Goal: Task Accomplishment & Management: Complete application form

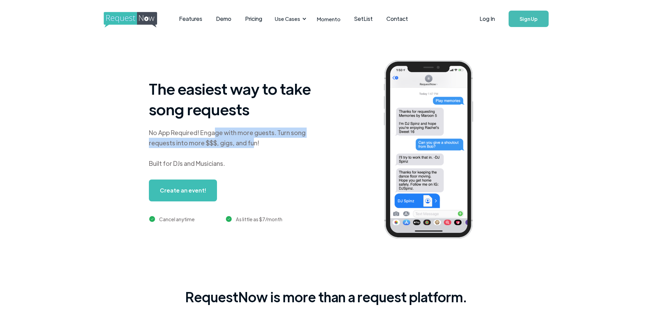
drag, startPoint x: 253, startPoint y: 141, endPoint x: 258, endPoint y: 142, distance: 4.5
click at [258, 142] on div "No App Required! Engage with more guests. Turn song requests into more $$$, gig…" at bounding box center [234, 148] width 171 height 41
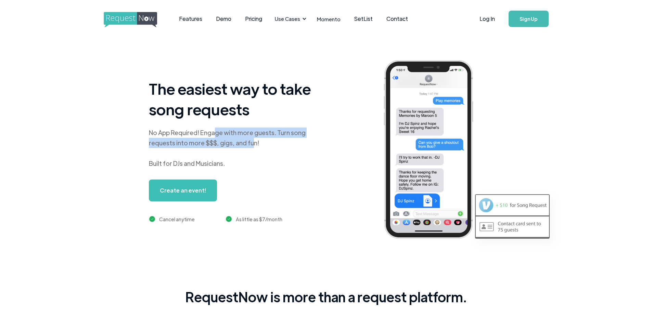
click at [258, 142] on div "No App Required! Engage with more guests. Turn song requests into more $$$, gig…" at bounding box center [234, 148] width 171 height 41
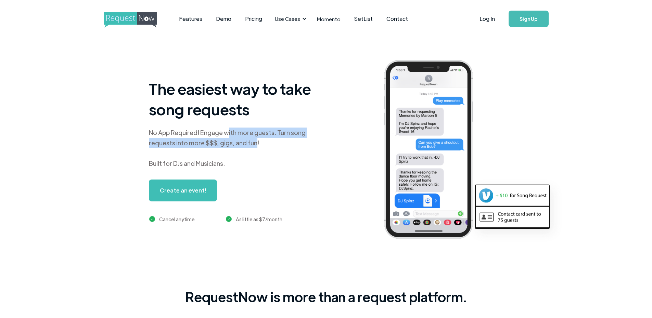
click at [260, 140] on div "No App Required! Engage with more guests. Turn song requests into more $$$, gig…" at bounding box center [234, 148] width 171 height 41
click at [251, 140] on div "No App Required! Engage with more guests. Turn song requests into more $$$, gig…" at bounding box center [234, 148] width 171 height 41
click at [252, 140] on div "No App Required! Engage with more guests. Turn song requests into more $$$, gig…" at bounding box center [234, 148] width 171 height 41
click at [249, 145] on div "No App Required! Engage with more guests. Turn song requests into more $$$, gig…" at bounding box center [234, 148] width 171 height 41
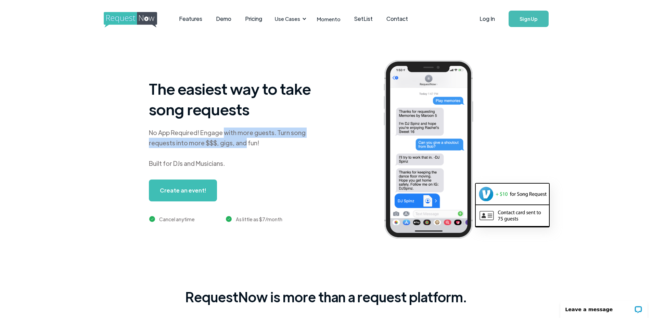
click at [249, 146] on div "No App Required! Engage with more guests. Turn song requests into more $$$, gig…" at bounding box center [234, 148] width 171 height 41
drag, startPoint x: 214, startPoint y: 152, endPoint x: 221, endPoint y: 157, distance: 8.8
click at [221, 157] on div "No App Required! Engage with more guests. Turn song requests into more $$$, gig…" at bounding box center [234, 148] width 171 height 41
click at [237, 153] on div "No App Required! Engage with more guests. Turn song requests into more $$$, gig…" at bounding box center [234, 148] width 171 height 41
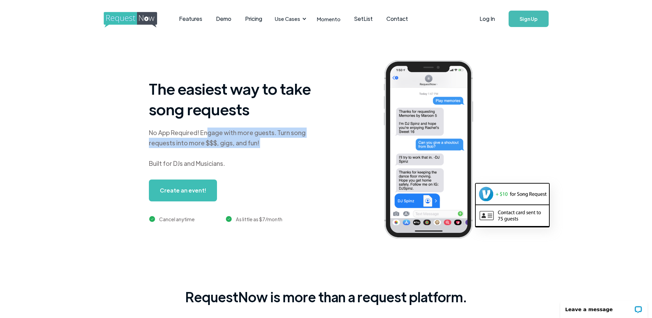
click at [237, 153] on div "No App Required! Engage with more guests. Turn song requests into more $$$, gig…" at bounding box center [234, 148] width 171 height 41
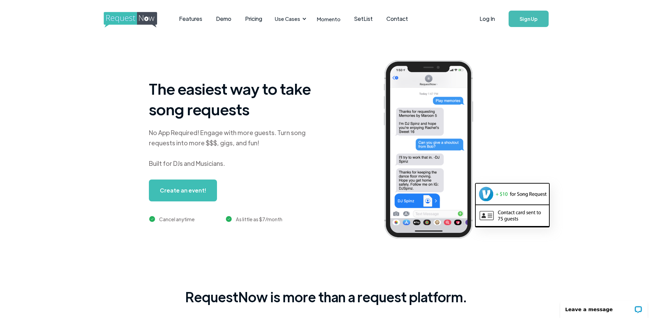
click at [191, 191] on link "Create an event!" at bounding box center [183, 191] width 68 height 22
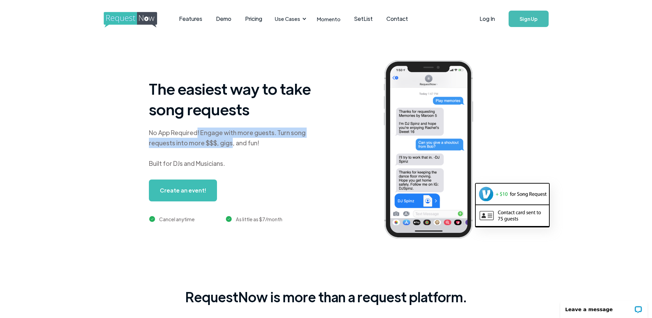
drag, startPoint x: 215, startPoint y: 138, endPoint x: 249, endPoint y: 148, distance: 35.5
click at [245, 149] on div "No App Required! Engage with more guests. Turn song requests into more $$$, gig…" at bounding box center [234, 148] width 171 height 41
click at [249, 148] on div "No App Required! Engage with more guests. Turn song requests into more $$$, gig…" at bounding box center [234, 148] width 171 height 41
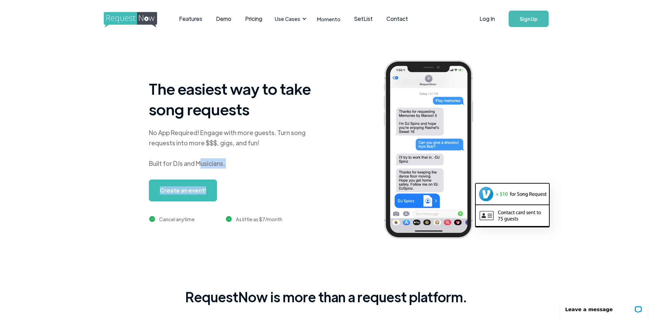
click at [221, 169] on div "The easiest way to take song requests No App Required! Engage with more guests.…" at bounding box center [234, 150] width 171 height 145
click at [181, 195] on link "Create an event!" at bounding box center [183, 191] width 68 height 22
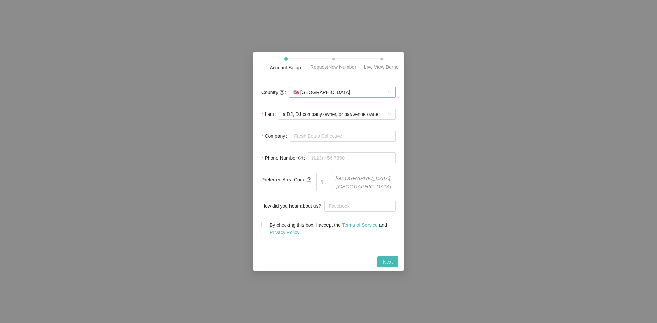
click at [322, 98] on span "🇺🇸 [GEOGRAPHIC_DATA]" at bounding box center [342, 92] width 98 height 10
click at [325, 119] on div "🇨🇦 [GEOGRAPHIC_DATA]" at bounding box center [342, 119] width 99 height 8
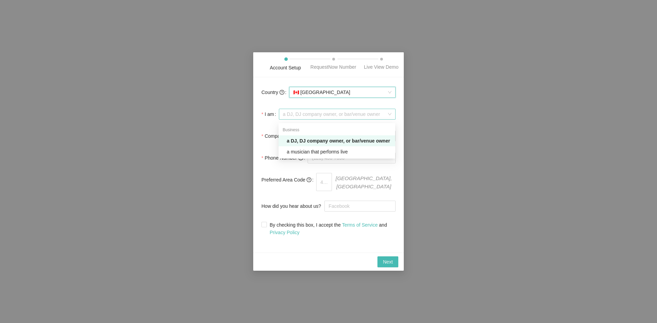
click at [321, 119] on span "a DJ, DJ company owner, or bar/venue owner" at bounding box center [337, 114] width 108 height 10
click at [329, 154] on div "a musician that performs live" at bounding box center [339, 152] width 104 height 8
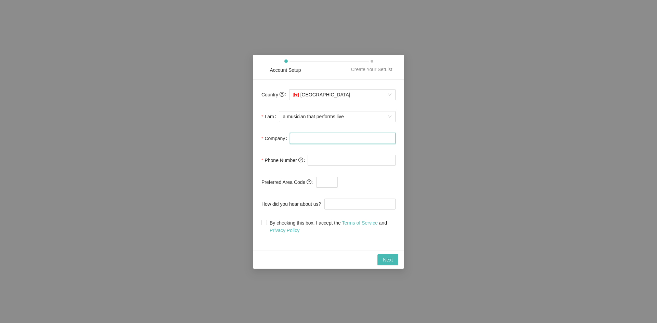
click at [319, 140] on input "Company" at bounding box center [343, 138] width 106 height 11
type input "TWOCEE"
click at [318, 160] on input "tel" at bounding box center [352, 160] width 88 height 11
type input "[PHONE_NUMBER]"
click at [334, 187] on input "text" at bounding box center [327, 182] width 22 height 11
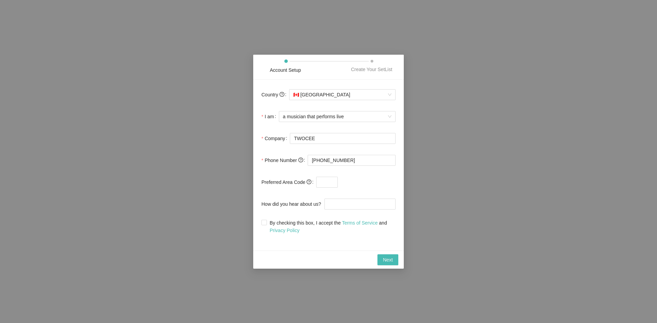
click at [347, 180] on span at bounding box center [367, 182] width 58 height 11
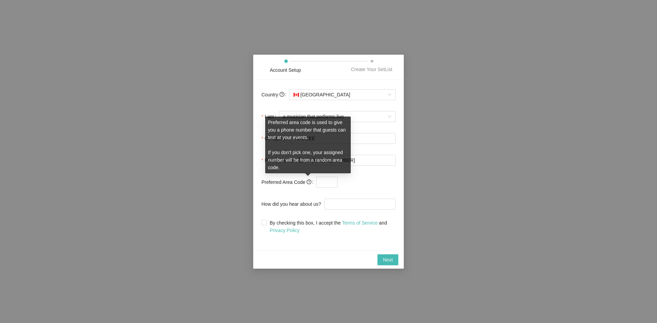
click at [308, 182] on icon "question-circle" at bounding box center [309, 182] width 2 height 3
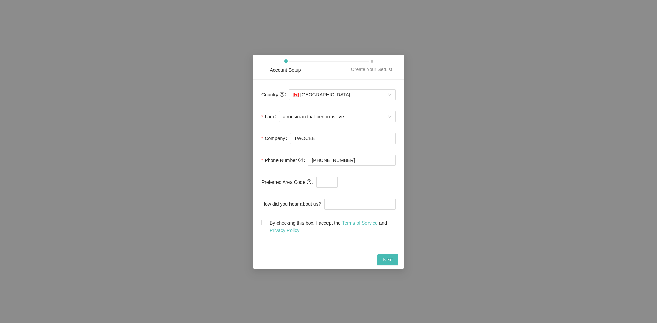
click at [302, 216] on form "Country 🇨🇦 Canada I am a musician that performs live Company TWOCEE Phone Numbe…" at bounding box center [328, 161] width 134 height 146
click at [299, 224] on span "By checking this box, I accept the Terms of Service and Privacy Policy" at bounding box center [331, 226] width 129 height 15
click at [266, 224] on input "By checking this box, I accept the Terms of Service and Privacy Policy" at bounding box center [263, 222] width 5 height 5
checkbox input "true"
